Goal: Navigation & Orientation: Go to known website

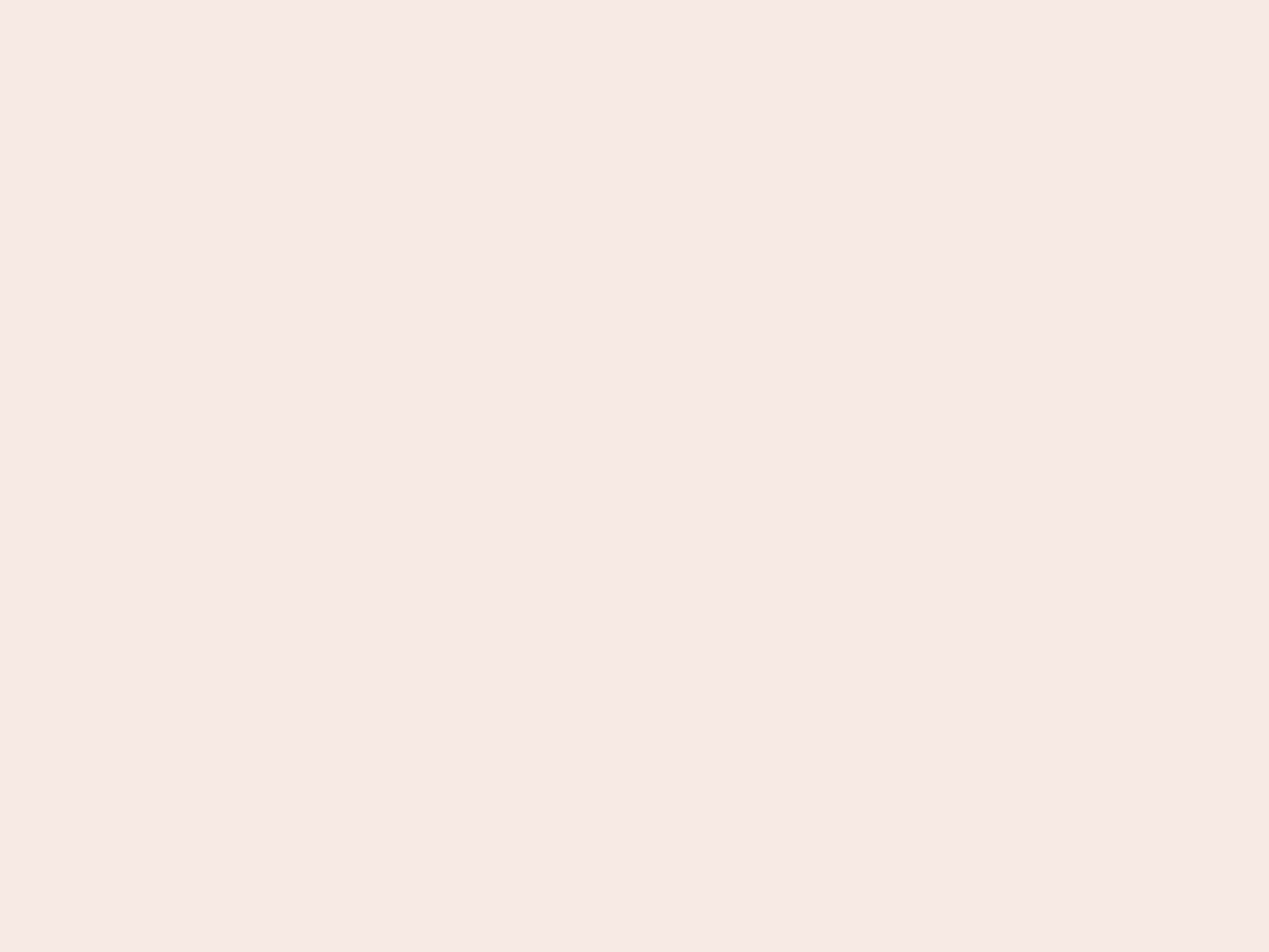
click at [635, 476] on nb-app "Almost there Thank you for registering for Newbook. Your account is under revie…" at bounding box center [634, 476] width 1269 height 952
click at [635, 0] on nb-app "Almost there Thank you for registering for Newbook. Your account is under revie…" at bounding box center [634, 476] width 1269 height 952
click at [678, 0] on nb-app "Almost there Thank you for registering for Newbook. Your account is under revie…" at bounding box center [634, 476] width 1269 height 952
click at [635, 476] on nb-app "Almost there Thank you for registering for Newbook. Your account is under revie…" at bounding box center [634, 476] width 1269 height 952
click at [635, 0] on nb-app "Almost there Thank you for registering for Newbook. Your account is under revie…" at bounding box center [634, 476] width 1269 height 952
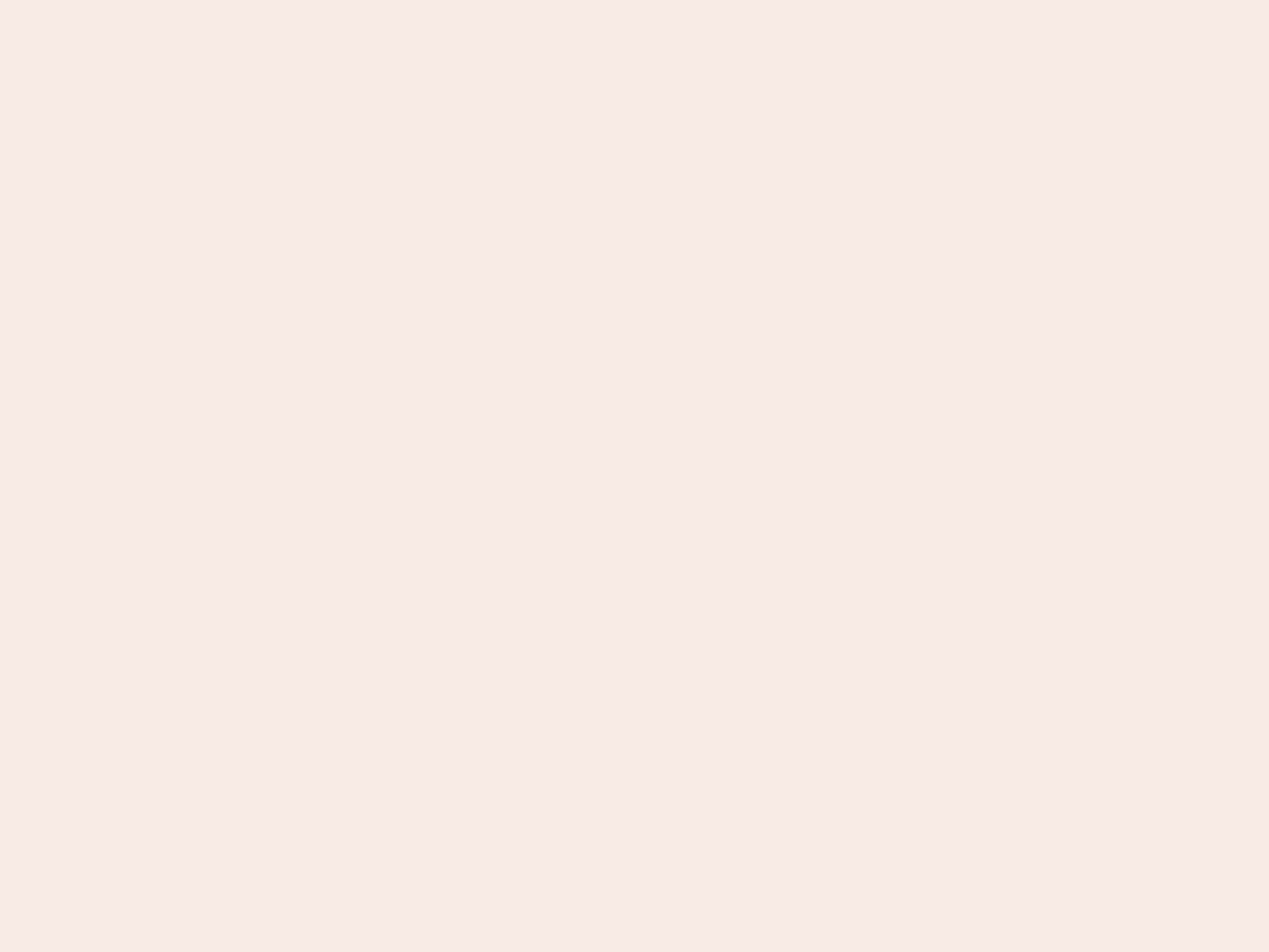
click at [443, 0] on nb-app "Almost there Thank you for registering for Newbook. Your account is under revie…" at bounding box center [634, 476] width 1269 height 952
click at [635, 476] on nb-app "Almost there Thank you for registering for Newbook. Your account is under revie…" at bounding box center [634, 476] width 1269 height 952
click at [635, 0] on nb-app "Almost there Thank you for registering for Newbook. Your account is under revie…" at bounding box center [634, 476] width 1269 height 952
click at [443, 0] on nb-app "Almost there Thank you for registering for Newbook. Your account is under revie…" at bounding box center [634, 476] width 1269 height 952
click at [635, 476] on nb-app "Almost there Thank you for registering for Newbook. Your account is under revie…" at bounding box center [634, 476] width 1269 height 952
